Goal: Check status: Check status

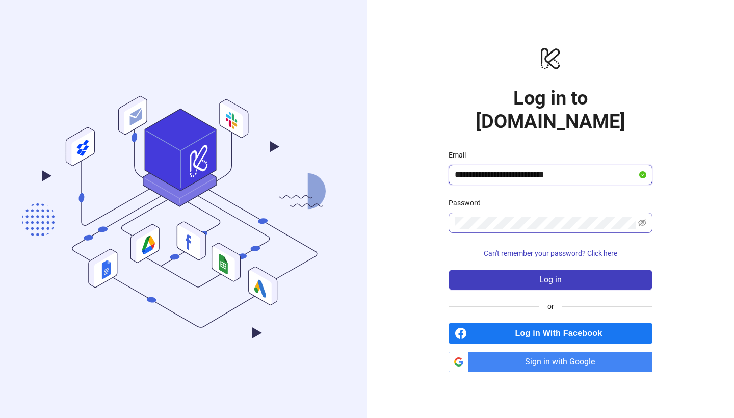
type input "**********"
click at [510, 220] on span at bounding box center [551, 223] width 204 height 20
click at [551, 270] on button "Log in" at bounding box center [551, 280] width 204 height 20
